Goal: Task Accomplishment & Management: Use online tool/utility

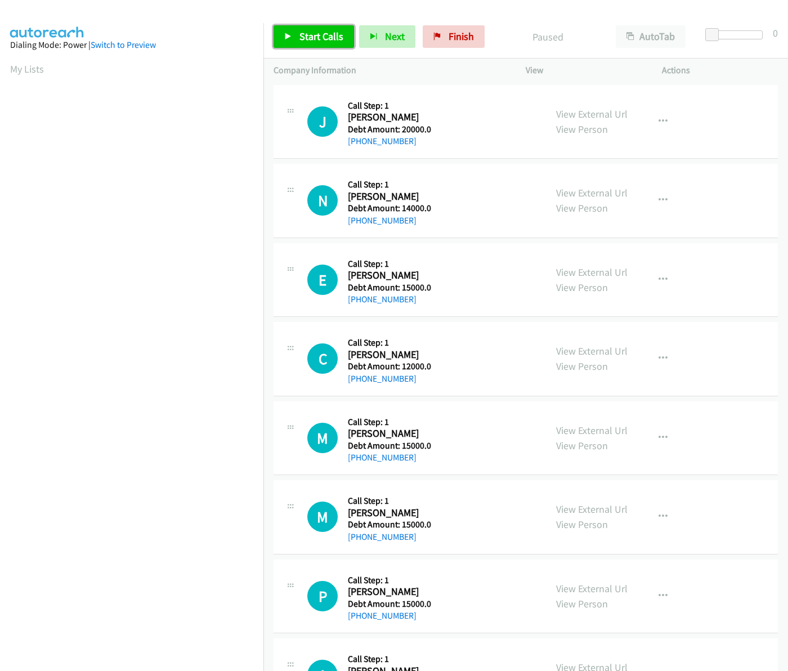
click at [319, 38] on span "Start Calls" at bounding box center [321, 36] width 44 height 13
click at [316, 39] on span "Start Calls" at bounding box center [321, 36] width 44 height 13
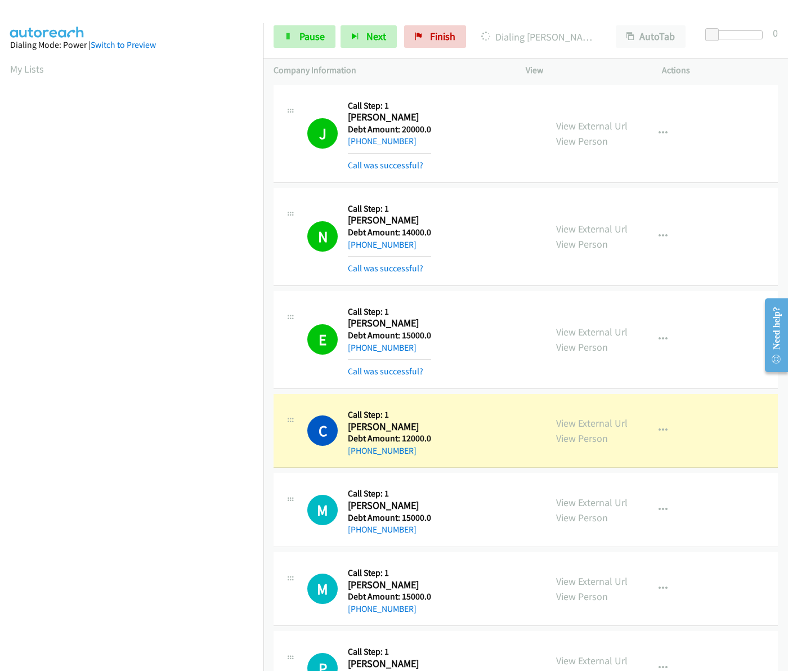
drag, startPoint x: 347, startPoint y: 428, endPoint x: 420, endPoint y: 446, distance: 74.7
click at [420, 446] on div "Callback Scheduled Call Step: 1 Christian Sciacca America/Phoenix Debt Amount: …" at bounding box center [389, 430] width 83 height 53
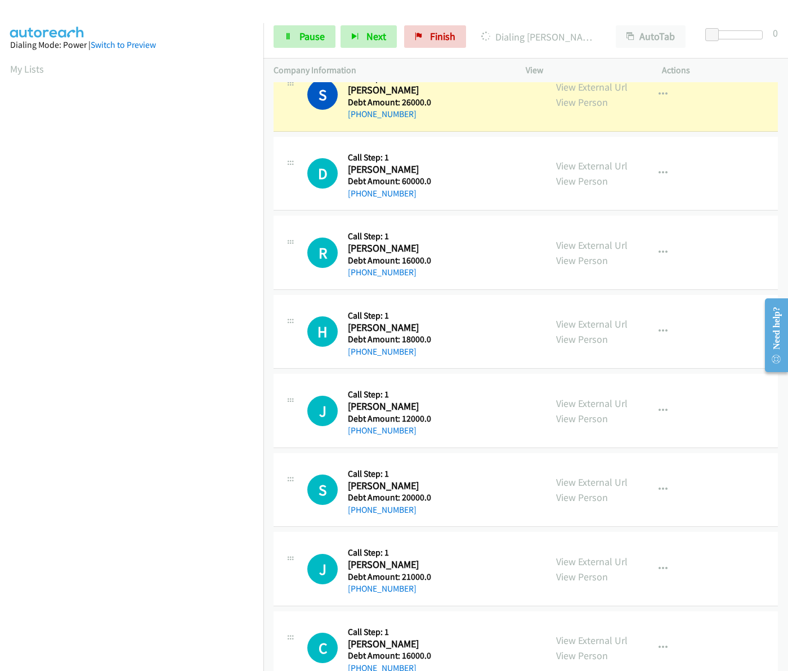
scroll to position [1556, 0]
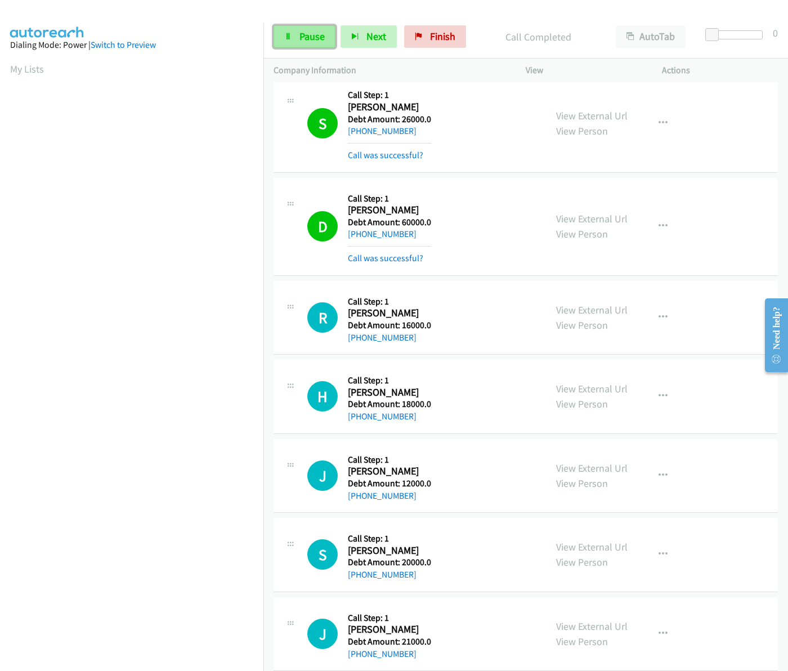
click at [290, 39] on icon at bounding box center [288, 37] width 8 height 8
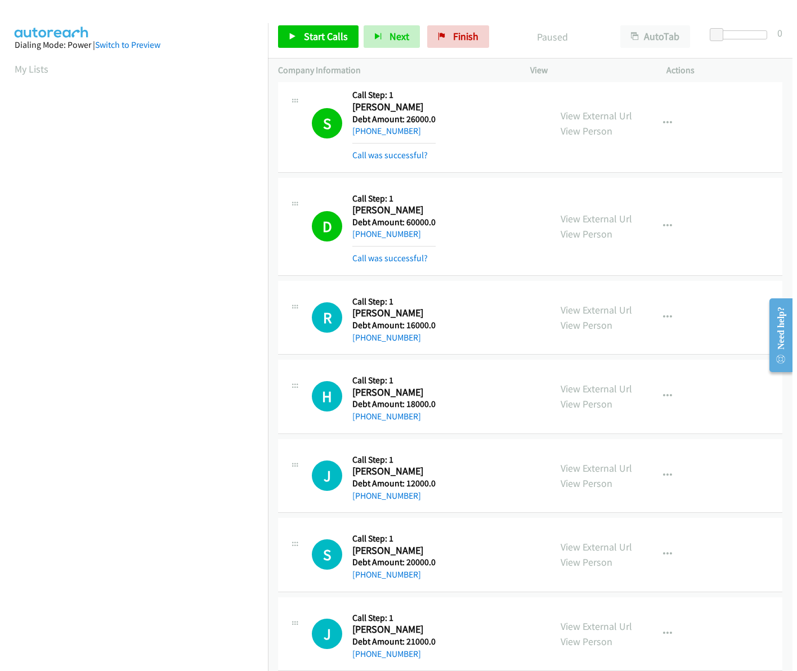
scroll to position [0, 2]
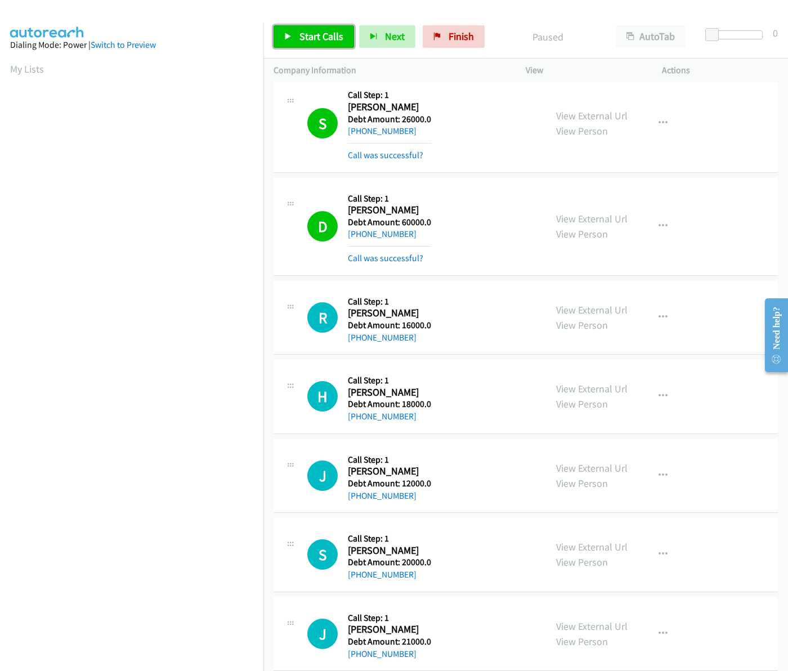
click at [331, 43] on span "Start Calls" at bounding box center [321, 36] width 44 height 13
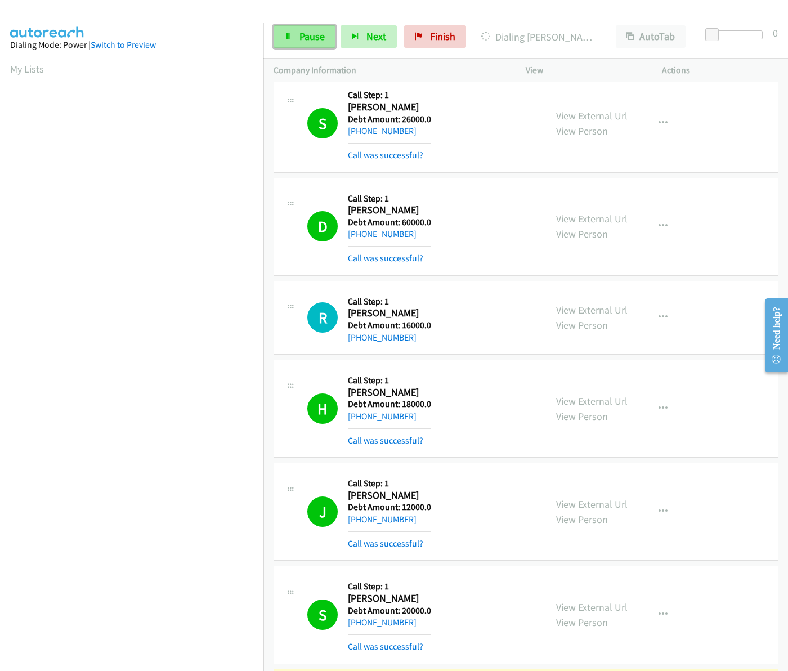
click at [300, 35] on span "Pause" at bounding box center [311, 36] width 25 height 13
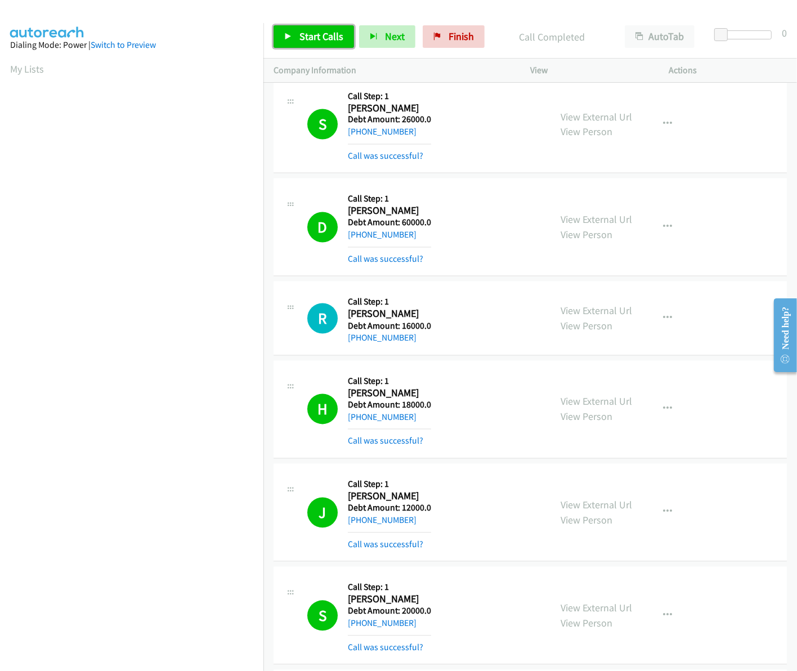
click at [327, 27] on link "Start Calls" at bounding box center [313, 36] width 80 height 23
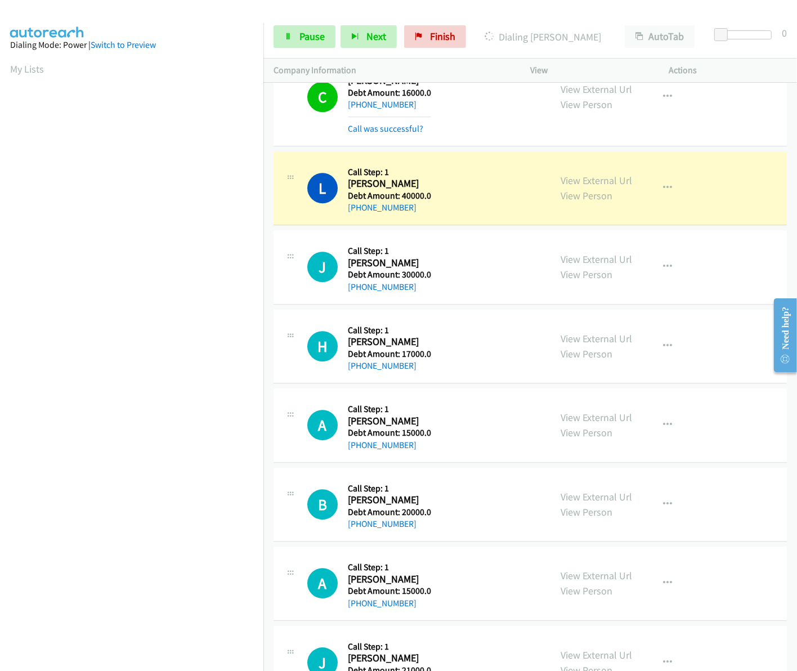
scroll to position [2316, 0]
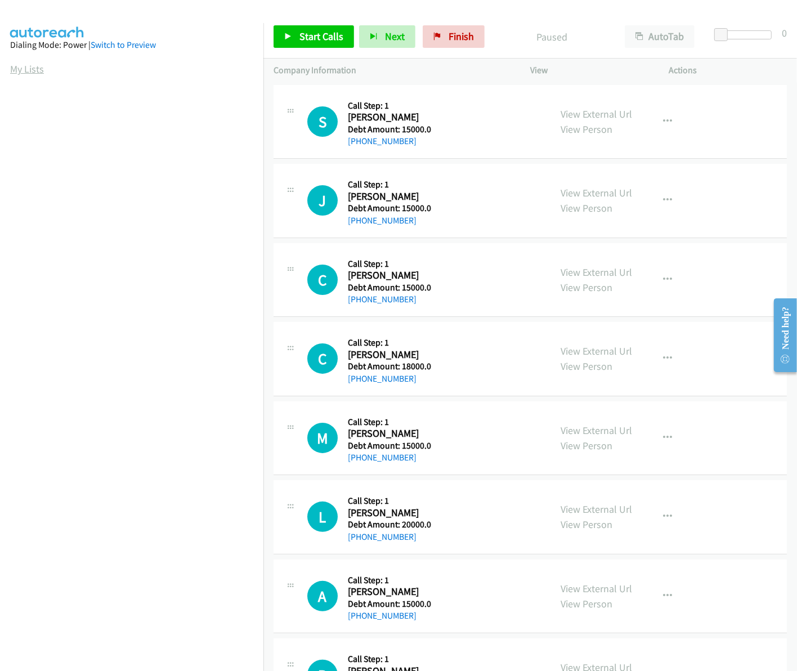
click at [14, 66] on link "My Lists" at bounding box center [27, 68] width 34 height 13
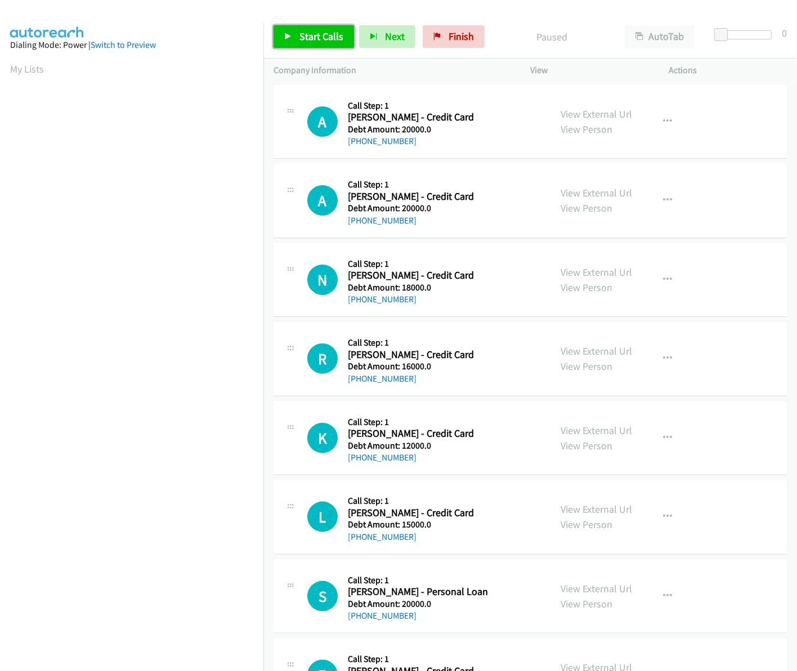
click at [299, 32] on span "Start Calls" at bounding box center [321, 36] width 44 height 13
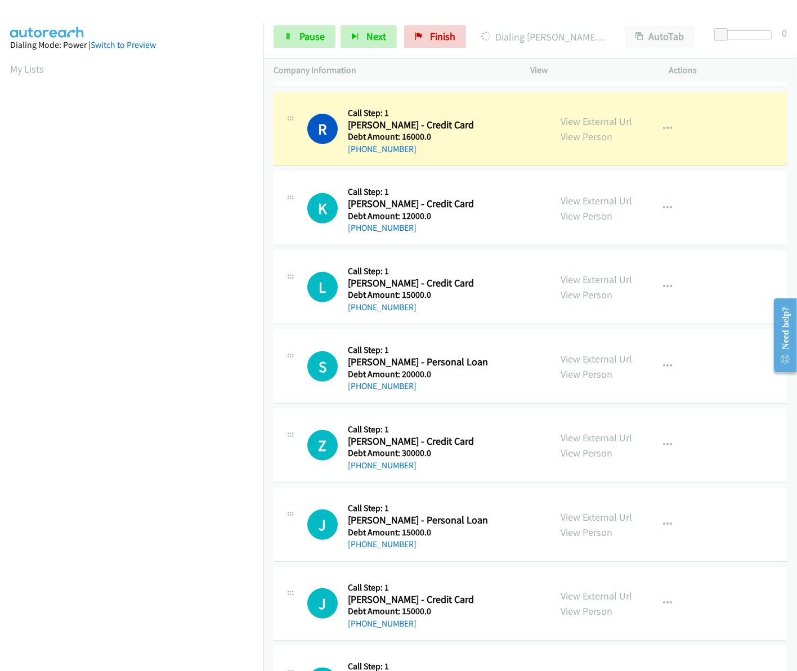
scroll to position [305, 0]
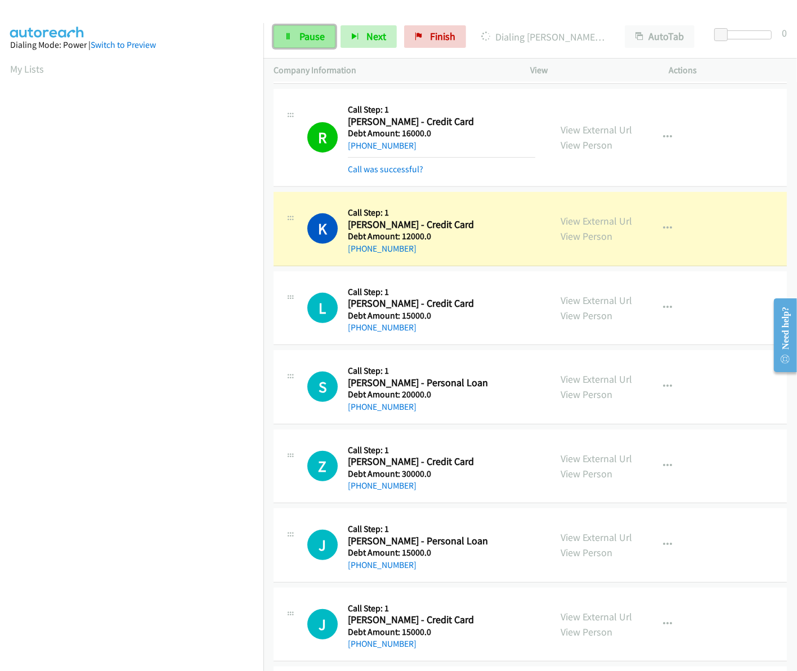
click at [299, 45] on link "Pause" at bounding box center [304, 36] width 62 height 23
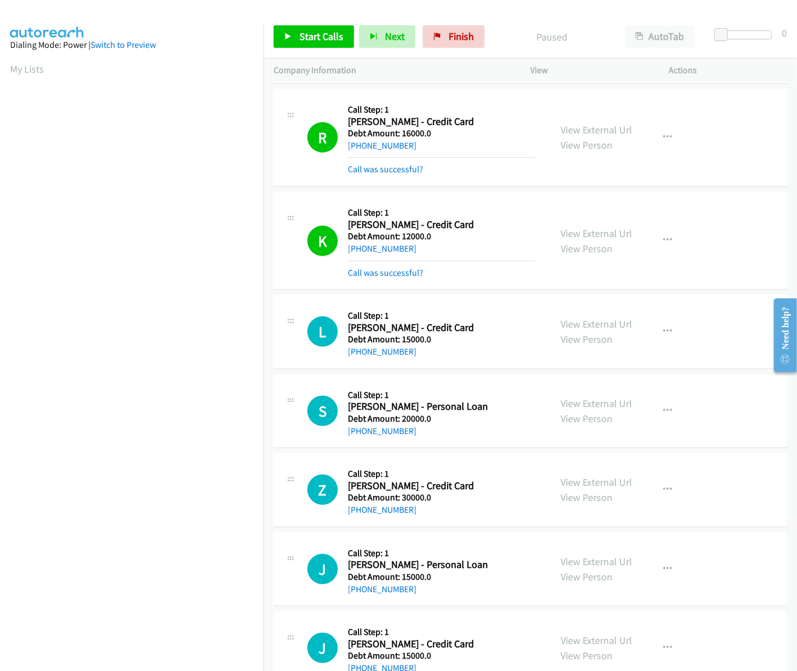
scroll to position [735, 0]
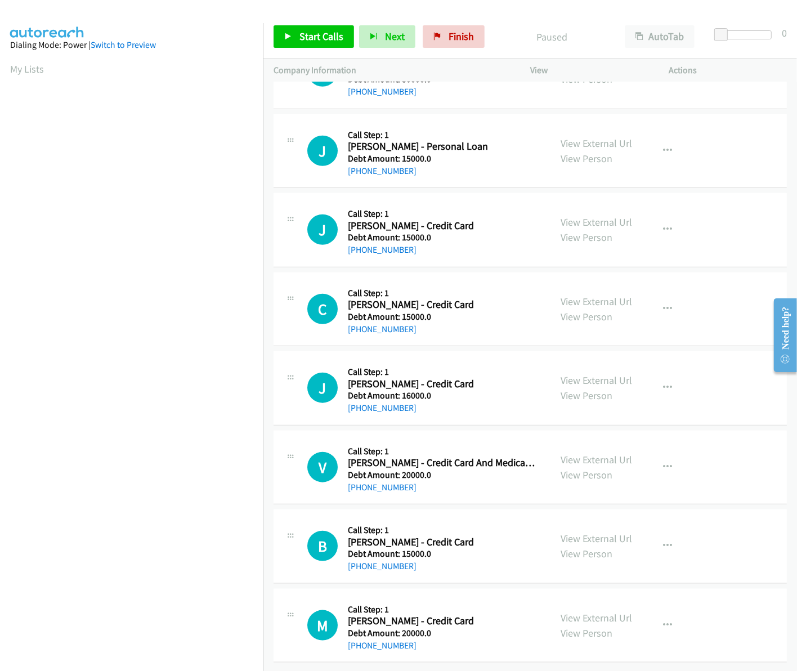
drag, startPoint x: 187, startPoint y: 55, endPoint x: 195, endPoint y: 62, distance: 11.2
click at [187, 55] on aside "Dialing Mode: Power | Switch to Preview My Lists" at bounding box center [131, 334] width 263 height 623
click at [321, 32] on span "Start Calls" at bounding box center [321, 36] width 44 height 13
click at [570, 10] on div at bounding box center [393, 21] width 787 height 43
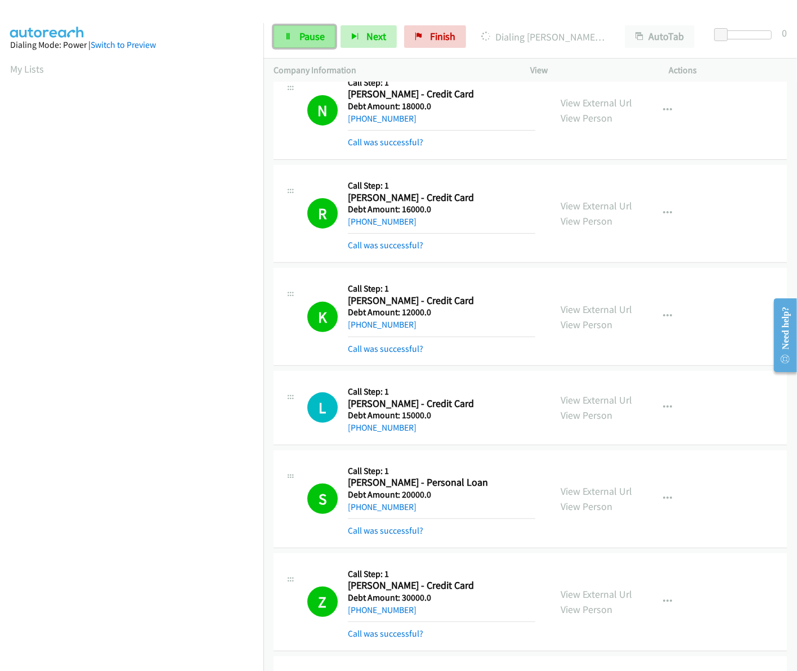
click at [299, 39] on span "Pause" at bounding box center [311, 36] width 25 height 13
click at [308, 44] on link "Start Calls" at bounding box center [313, 36] width 80 height 23
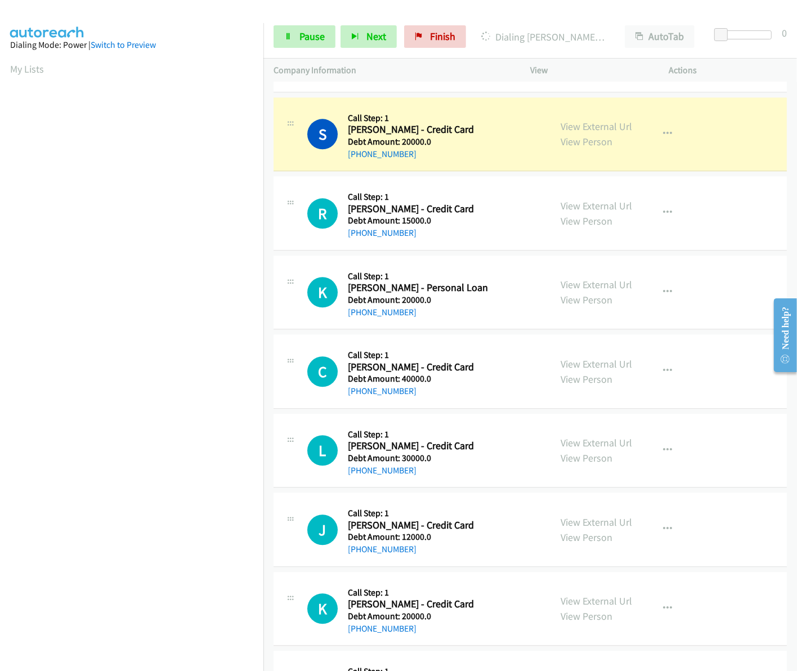
scroll to position [2007, 0]
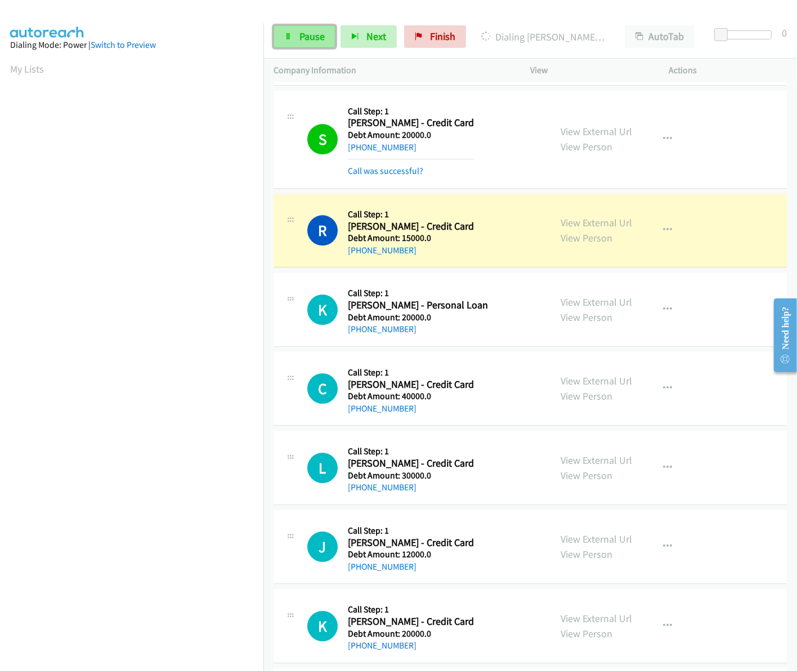
click at [288, 34] on icon at bounding box center [288, 37] width 8 height 8
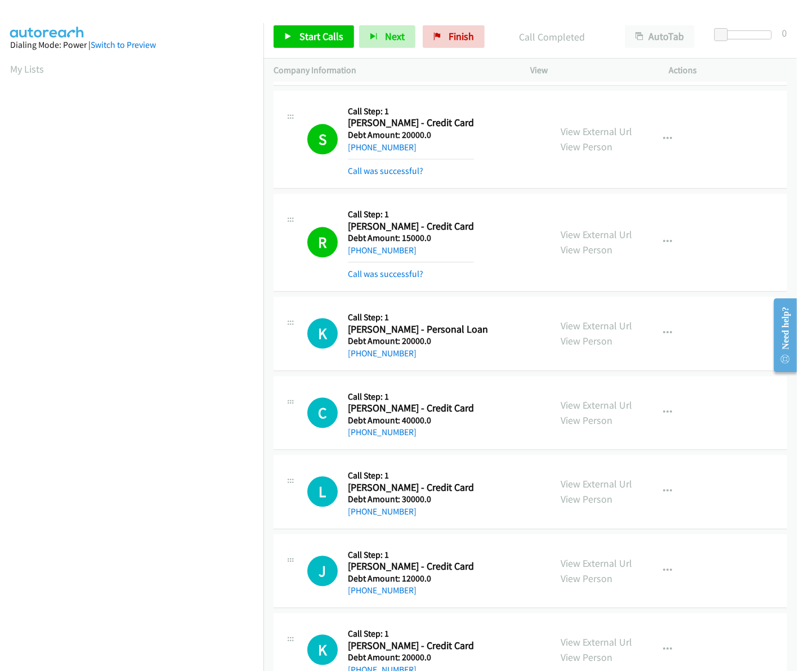
click at [267, 11] on div at bounding box center [393, 21] width 787 height 43
click at [311, 48] on div "Start Calls Pause Next Finish Call Completed AutoTab AutoTab 0" at bounding box center [529, 36] width 533 height 43
click at [312, 39] on span "Start Calls" at bounding box center [321, 36] width 44 height 13
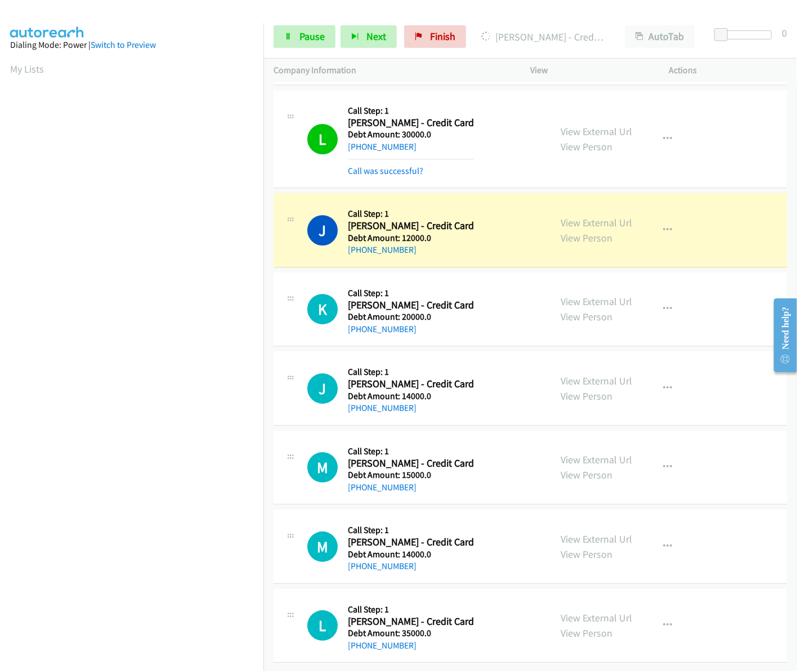
scroll to position [2435, 0]
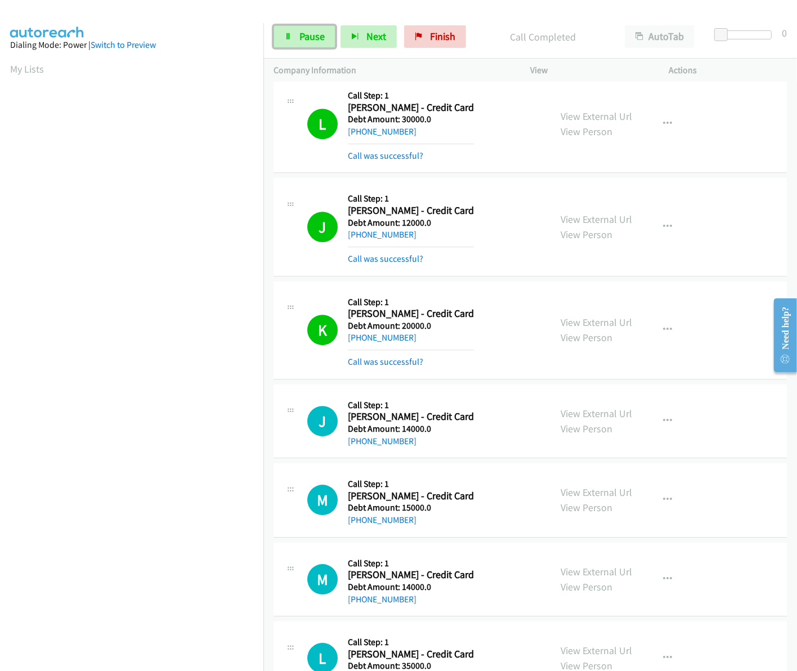
drag, startPoint x: 315, startPoint y: 41, endPoint x: 314, endPoint y: 55, distance: 14.1
click at [315, 41] on span "Pause" at bounding box center [311, 36] width 25 height 13
click at [304, 35] on span "Start Calls" at bounding box center [321, 36] width 44 height 13
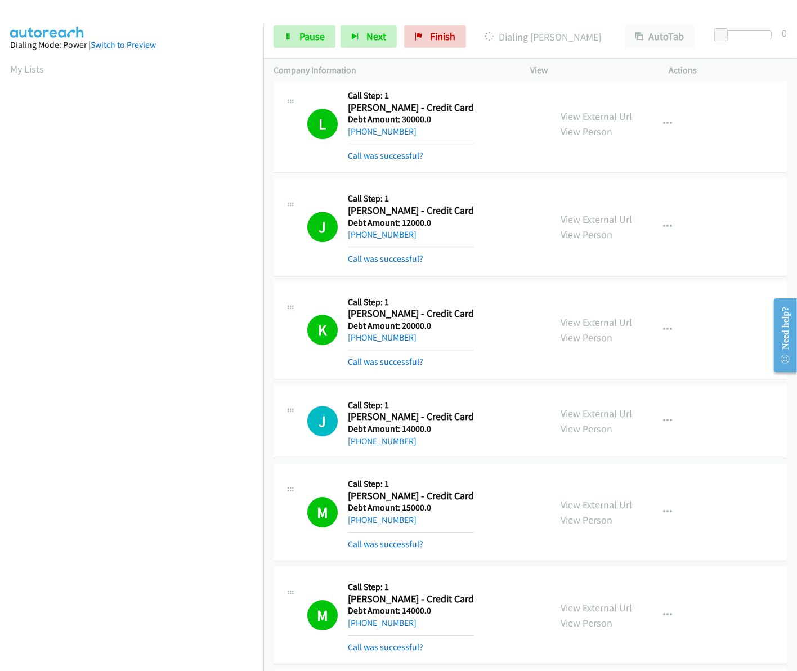
click at [576, 52] on div "Start Calls Pause Next Finish Dialing Socorro AutoTab AutoTab 0" at bounding box center [529, 36] width 533 height 43
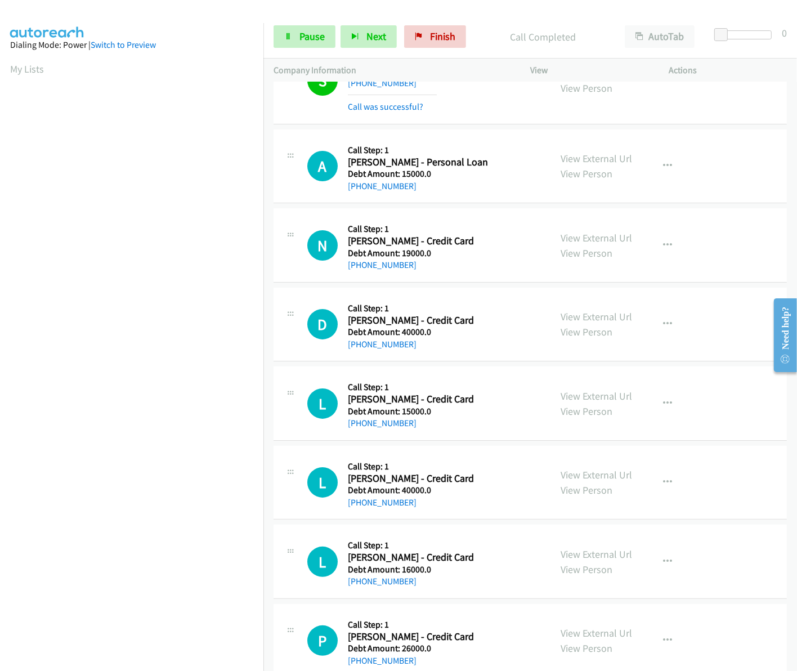
scroll to position [3195, 0]
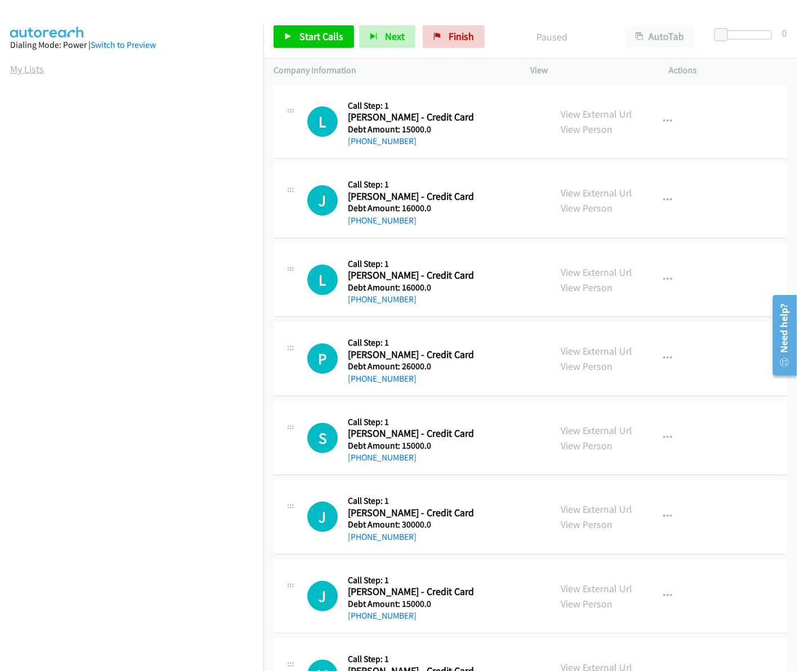
click at [23, 69] on link "My Lists" at bounding box center [27, 68] width 34 height 13
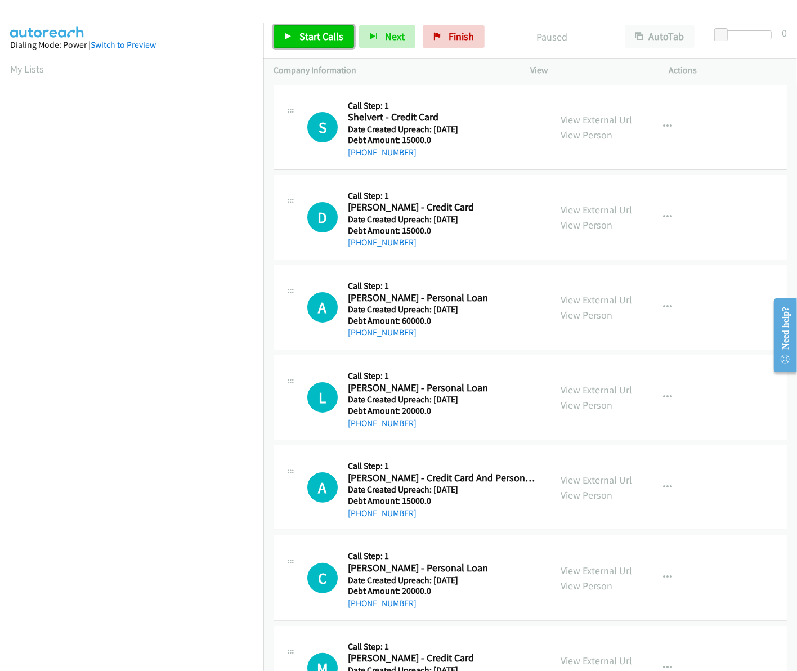
click at [318, 38] on span "Start Calls" at bounding box center [321, 36] width 44 height 13
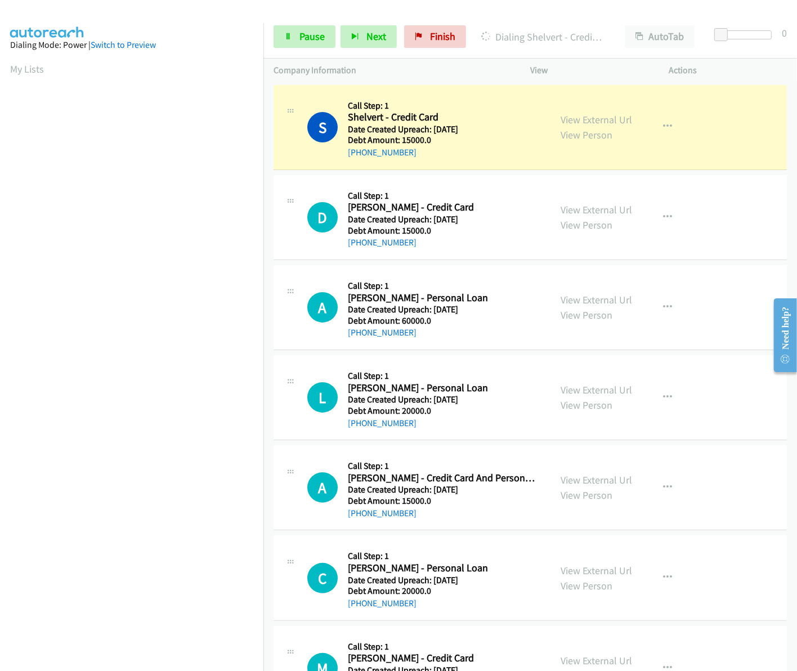
drag, startPoint x: 349, startPoint y: 119, endPoint x: 442, endPoint y: 150, distance: 97.9
click at [442, 150] on div "Callback Scheduled Call Step: 1 Shelvert - Credit Card America/Los_Angeles Date…" at bounding box center [441, 127] width 187 height 64
click at [291, 246] on div "D Callback Scheduled Call Step: 1 Donald Sallee - Credit Card America/Chicago D…" at bounding box center [412, 217] width 257 height 64
click at [479, 100] on h5 "Call Step: 1" at bounding box center [441, 105] width 187 height 11
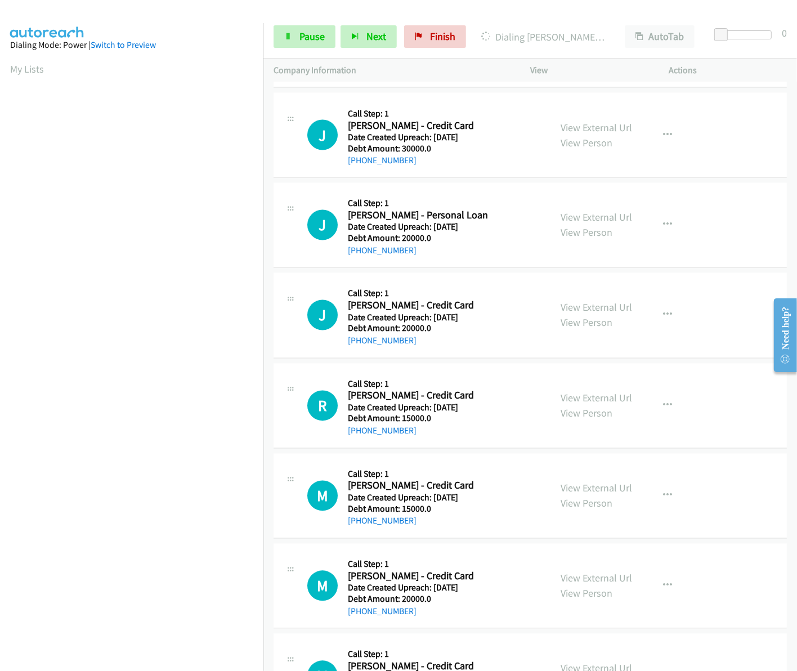
scroll to position [1012, 0]
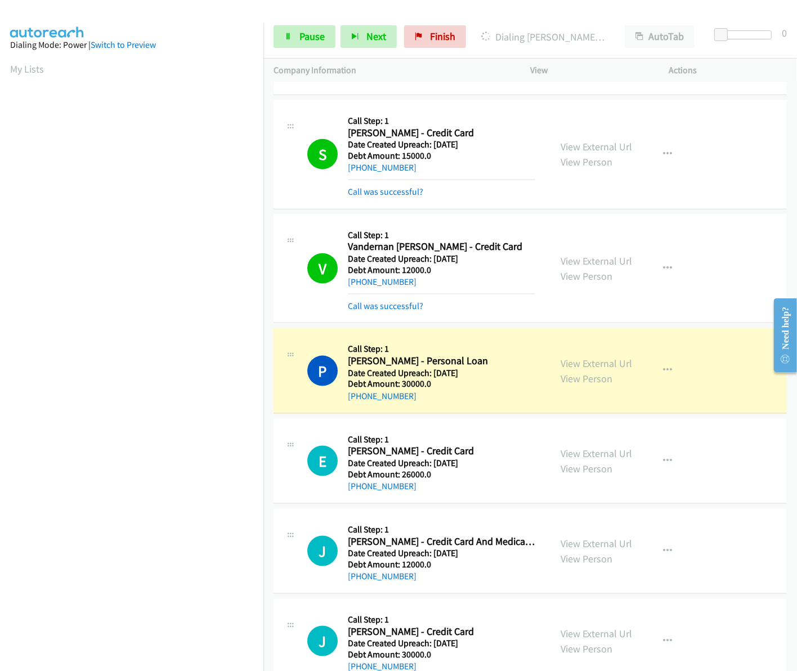
click at [310, 314] on div "V Callback Scheduled Call Step: 1 Vandernan Delima - Credit Card America/New_Yo…" at bounding box center [529, 268] width 513 height 109
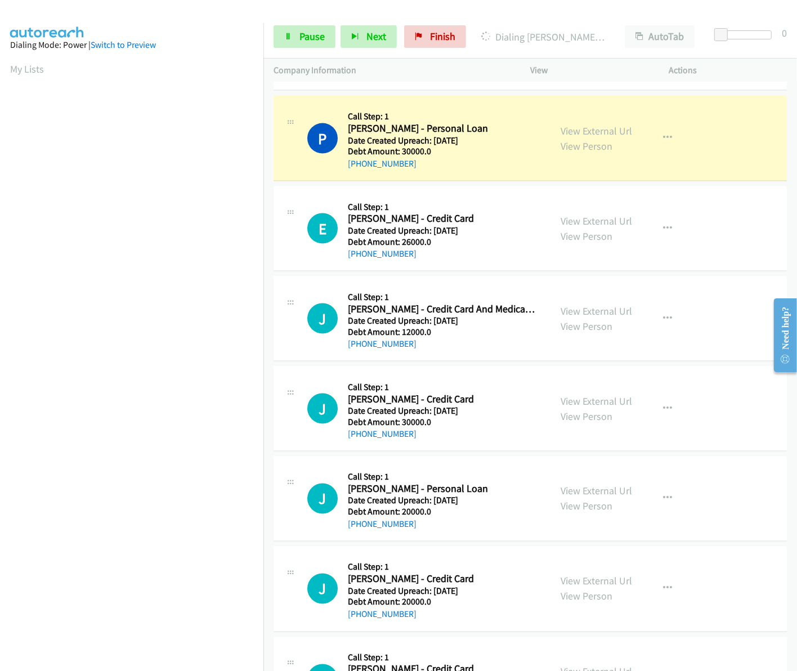
scroll to position [1247, 0]
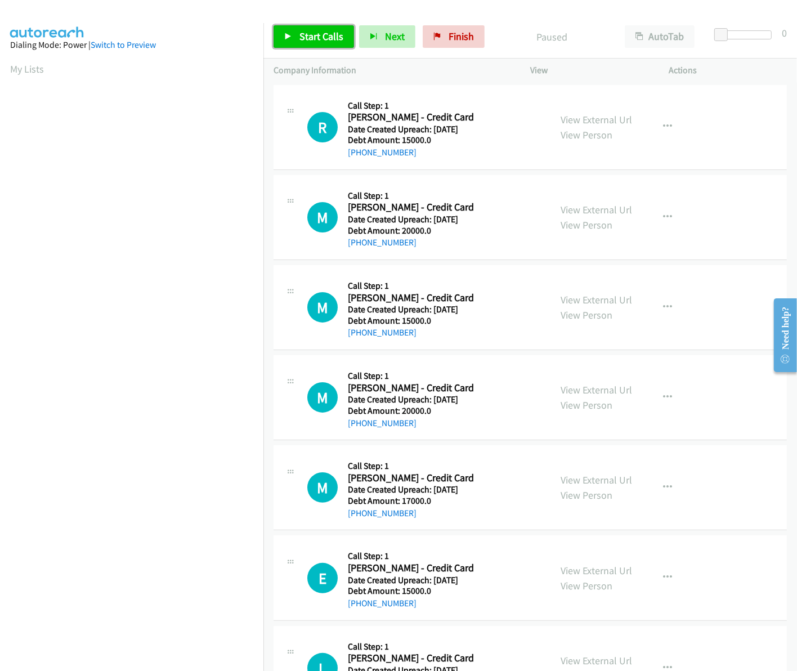
click at [314, 34] on span "Start Calls" at bounding box center [321, 36] width 44 height 13
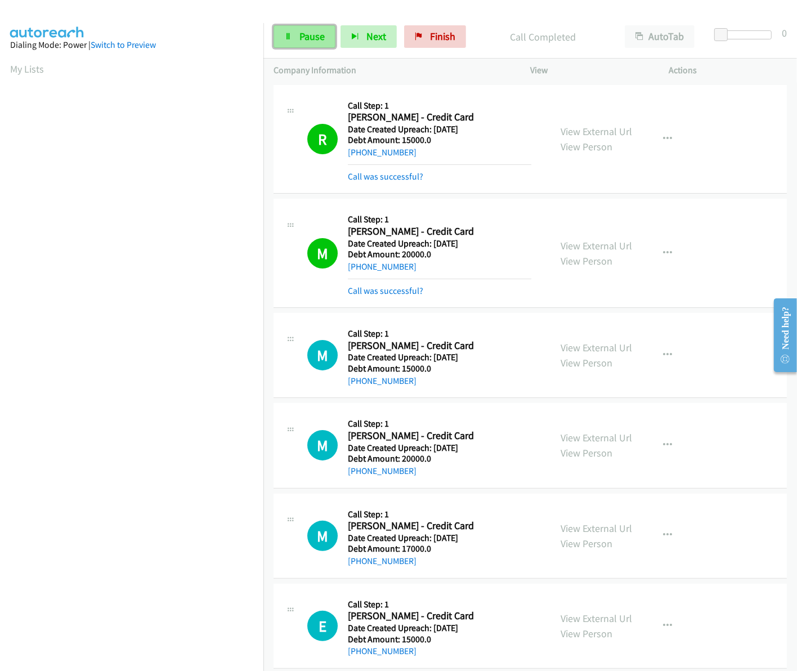
click at [308, 39] on span "Pause" at bounding box center [311, 36] width 25 height 13
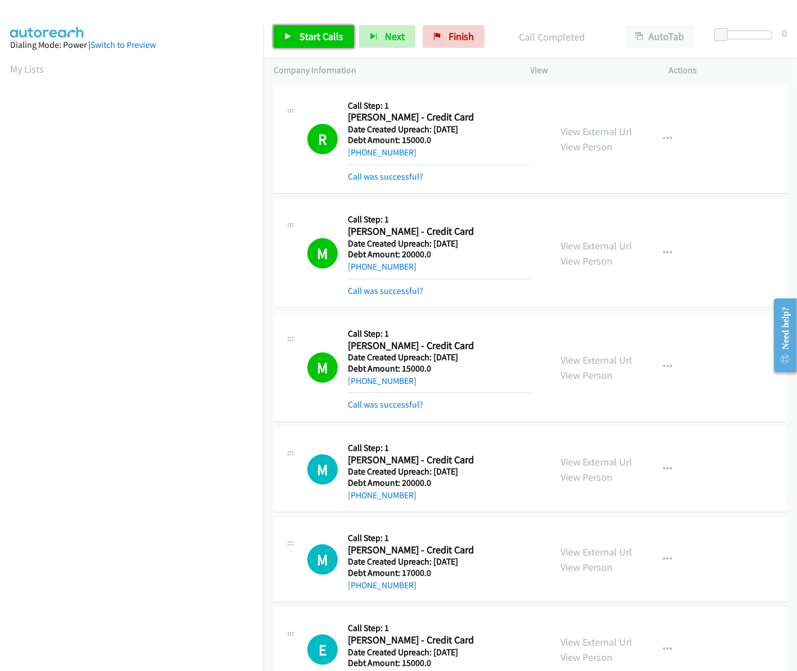
click at [336, 35] on span "Start Calls" at bounding box center [321, 36] width 44 height 13
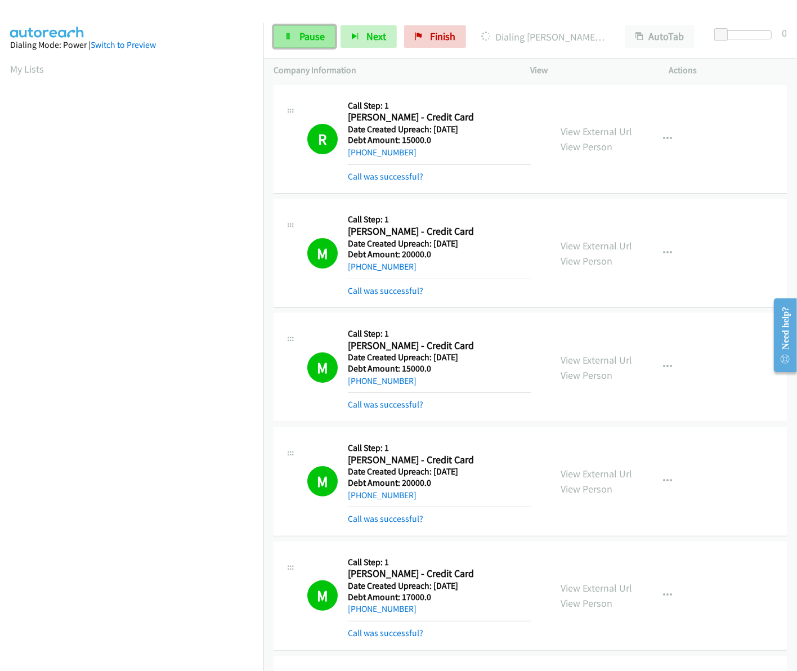
click at [299, 45] on link "Pause" at bounding box center [304, 36] width 62 height 23
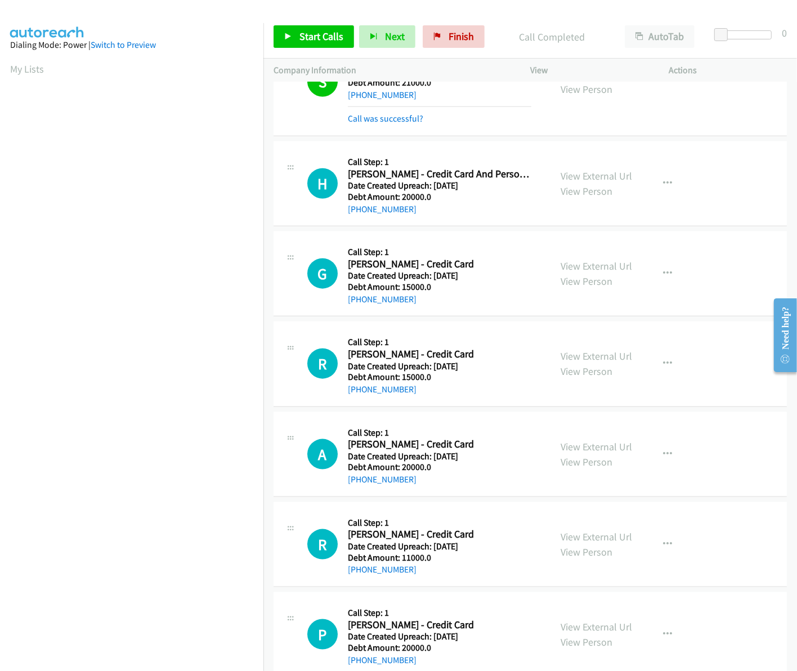
scroll to position [831, 0]
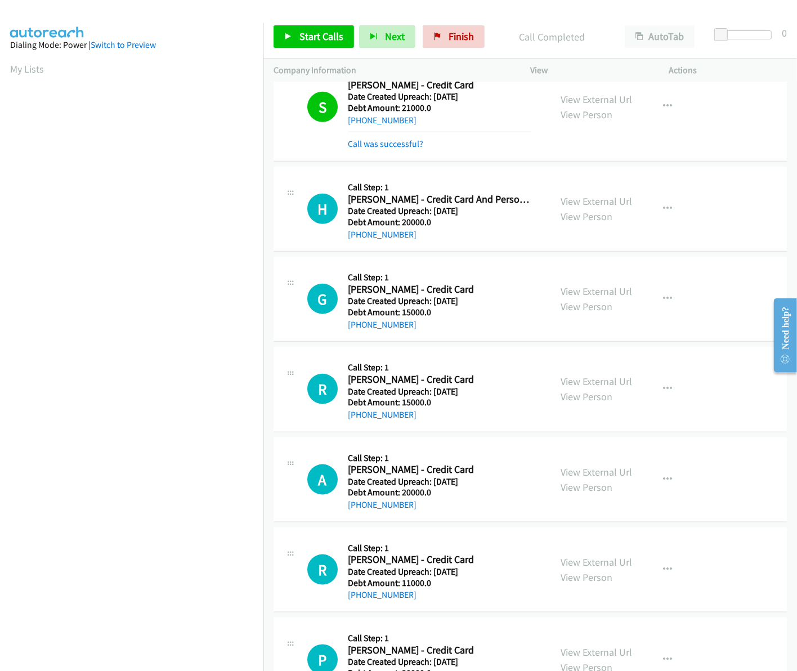
drag, startPoint x: 789, startPoint y: 397, endPoint x: 15, endPoint y: 61, distance: 843.5
click at [304, 25] on link "Start Calls" at bounding box center [313, 36] width 80 height 23
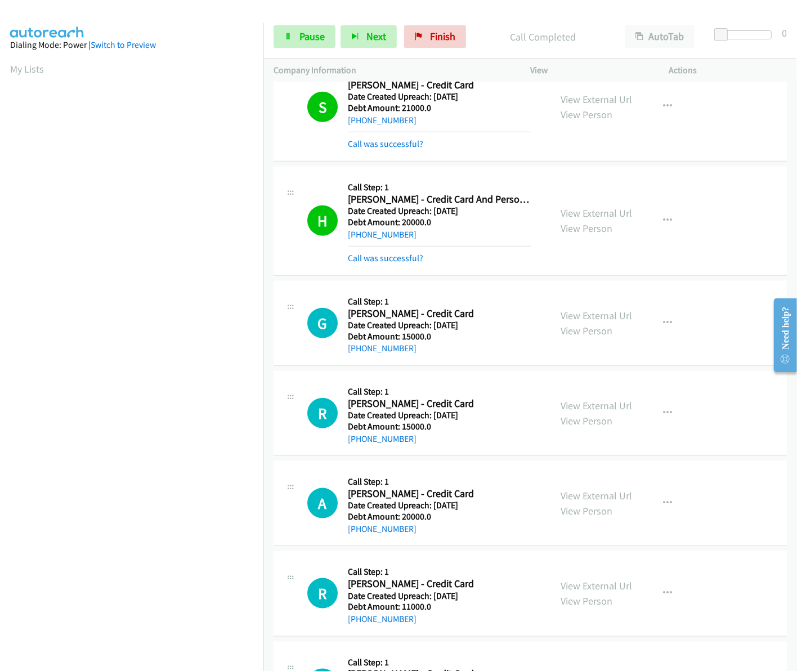
click at [301, 48] on div "Start Calls Pause Next Finish Call Completed AutoTab AutoTab 0" at bounding box center [529, 36] width 533 height 43
click at [305, 39] on span "Pause" at bounding box center [311, 36] width 25 height 13
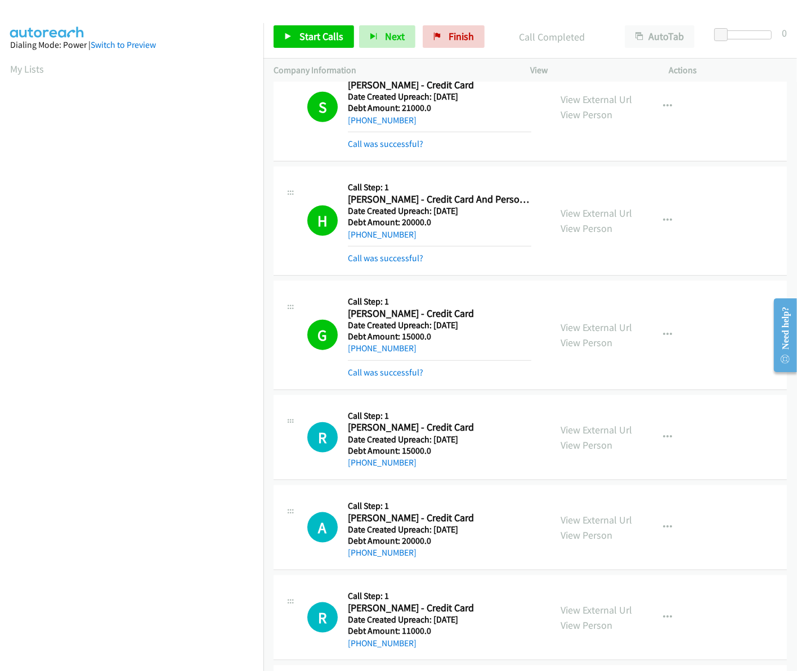
scroll to position [0, 2]
click at [785, 456] on td "R Callback Scheduled Call Step: 1 Ricardo Torres - Credit Card America/Los_Ange…" at bounding box center [529, 437] width 533 height 90
click at [308, 34] on span "Start Calls" at bounding box center [321, 36] width 44 height 13
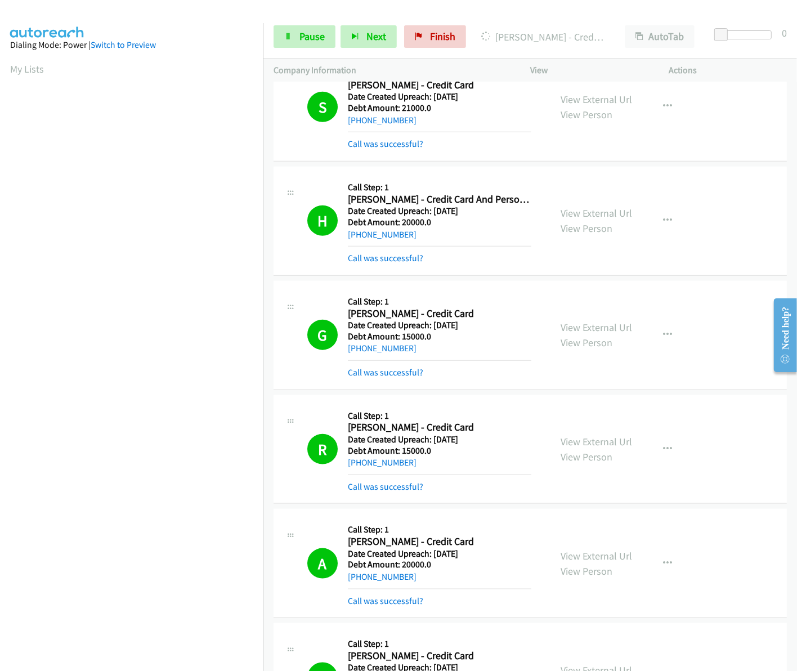
click at [488, 166] on td "H Callback Scheduled Call Step: 1 Harper Hall - Credit Card And Personal Loan A…" at bounding box center [529, 221] width 533 height 114
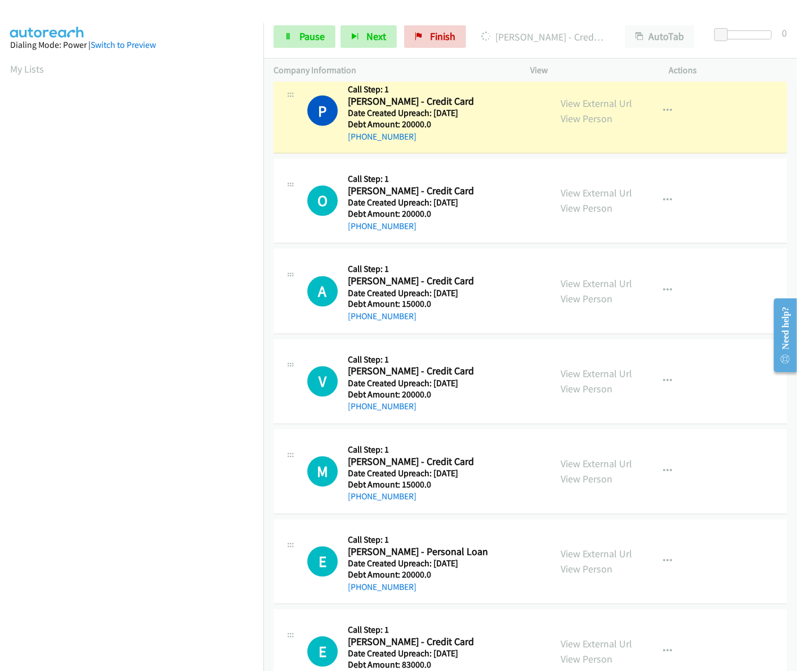
scroll to position [1484, 0]
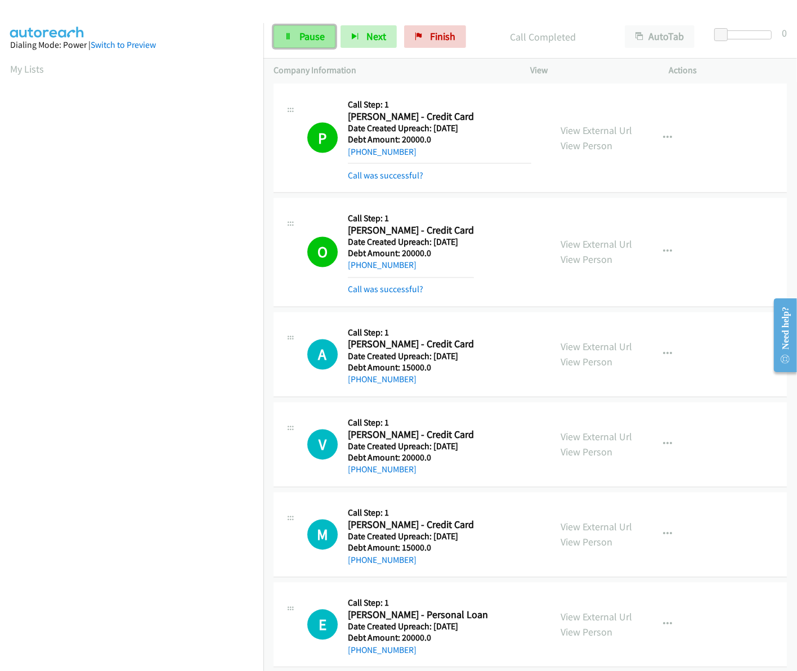
click at [280, 38] on link "Pause" at bounding box center [304, 36] width 62 height 23
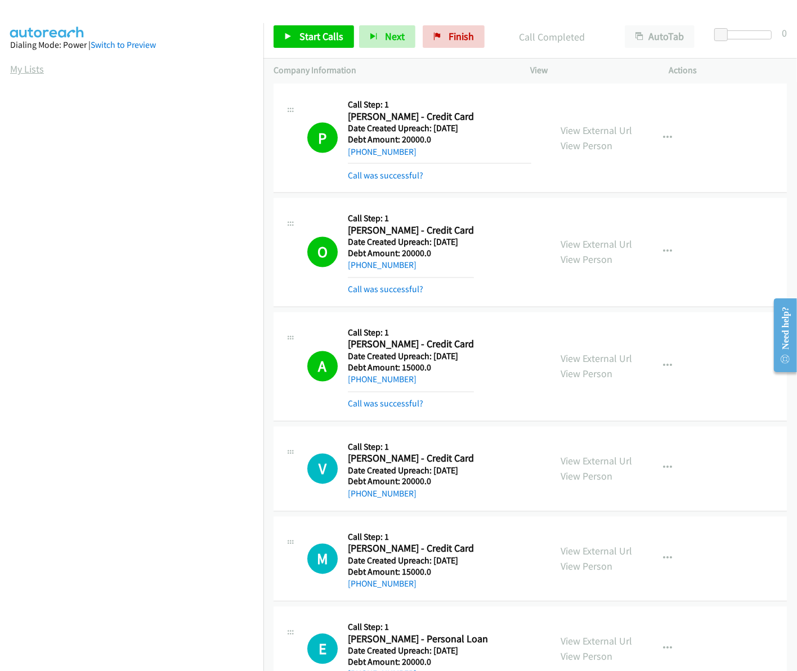
click at [32, 69] on link "My Lists" at bounding box center [27, 68] width 34 height 13
